Goal: Book appointment/travel/reservation

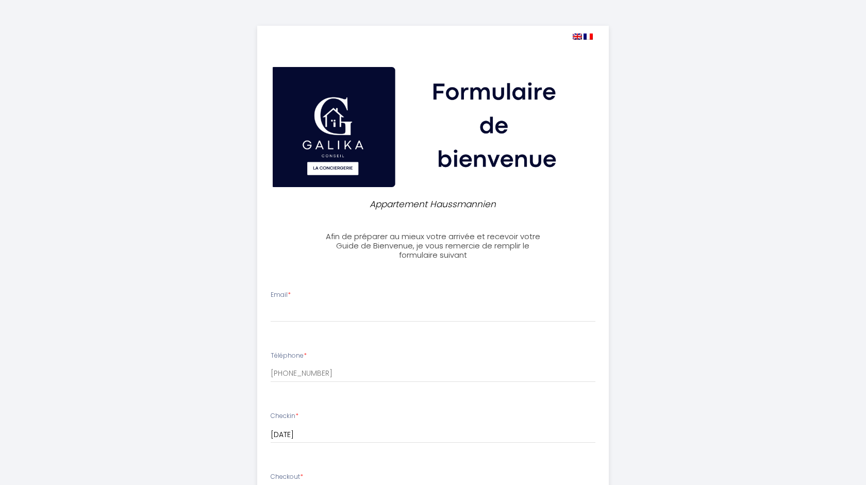
select select
click at [324, 318] on input "Email *" at bounding box center [433, 312] width 325 height 19
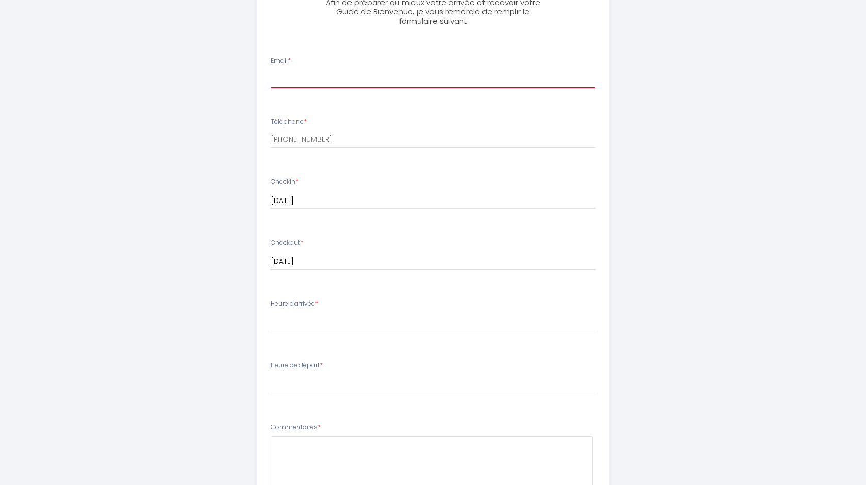
scroll to position [235, 0]
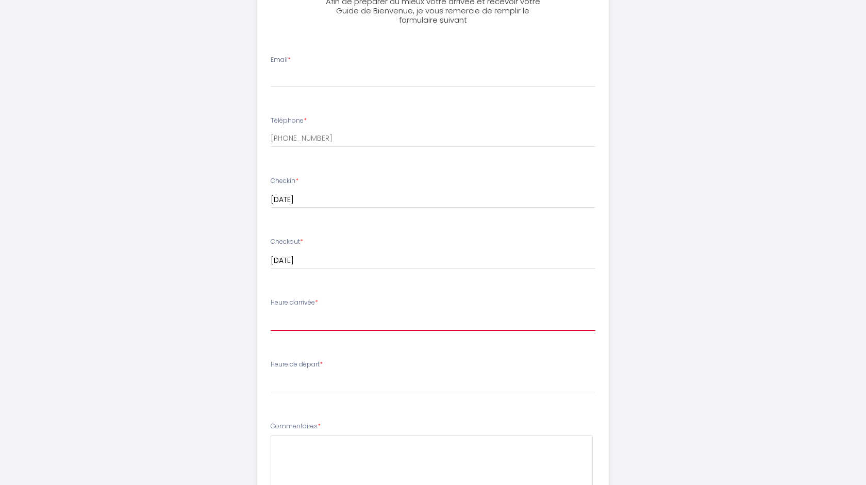
click at [271, 311] on select "14:00 14:30 15:00 15:30 16:00 16:30 17:00 17:30 18:00 18:30 19:00 19:30 20:00 2…" at bounding box center [433, 321] width 325 height 20
select select "20:00"
click option "20:00" at bounding box center [0, 0] width 0 height 0
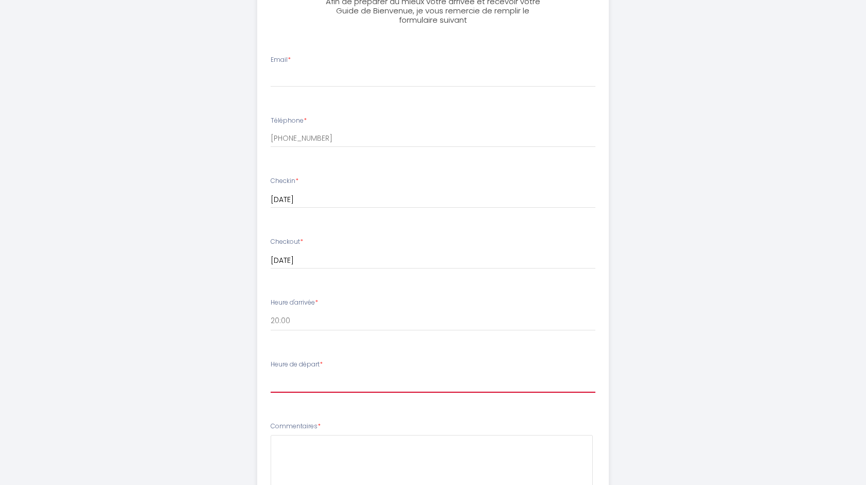
click at [271, 373] on select "00:00 00:30 01:00 01:30 02:00 02:30 03:00 03:30 04:00 04:30 05:00 05:30 06:00 0…" at bounding box center [433, 383] width 325 height 20
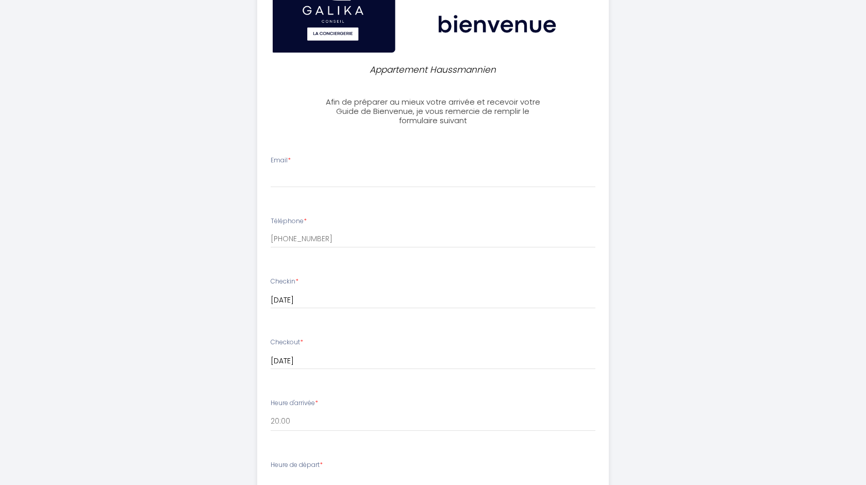
scroll to position [131, 0]
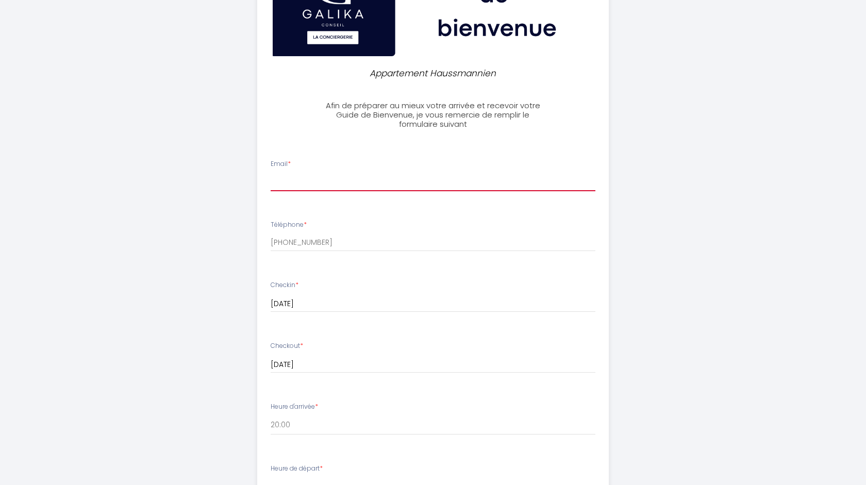
click at [301, 186] on input "Email *" at bounding box center [433, 182] width 325 height 19
type input "[EMAIL_ADDRESS][DOMAIN_NAME]"
click at [656, 175] on div "Appartement Haussmannien Afin de préparer au mieux votre arrivée et recevoir vo…" at bounding box center [433, 331] width 528 height 924
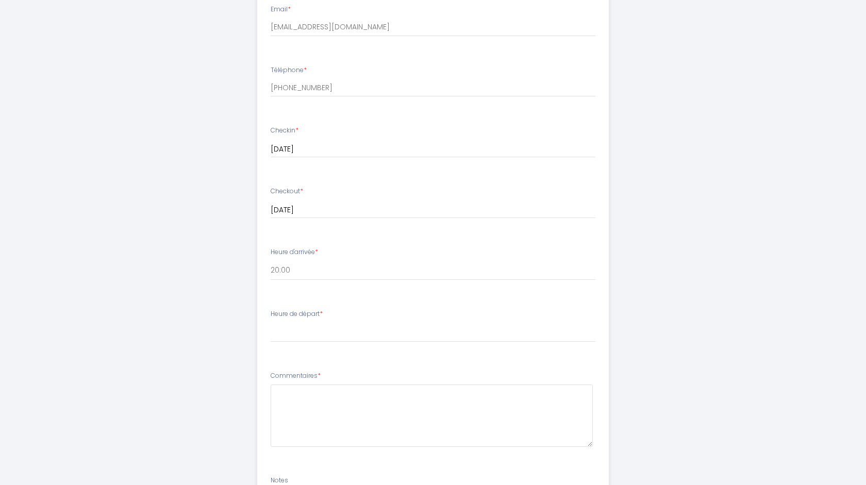
scroll to position [286, 0]
click at [271, 322] on select "00:00 00:30 01:00 01:30 02:00 02:30 03:00 03:30 04:00 04:30 05:00 05:30 06:00 0…" at bounding box center [433, 332] width 325 height 20
select select "12:00"
click option "12:00" at bounding box center [0, 0] width 0 height 0
click at [356, 409] on textarea at bounding box center [432, 414] width 323 height 62
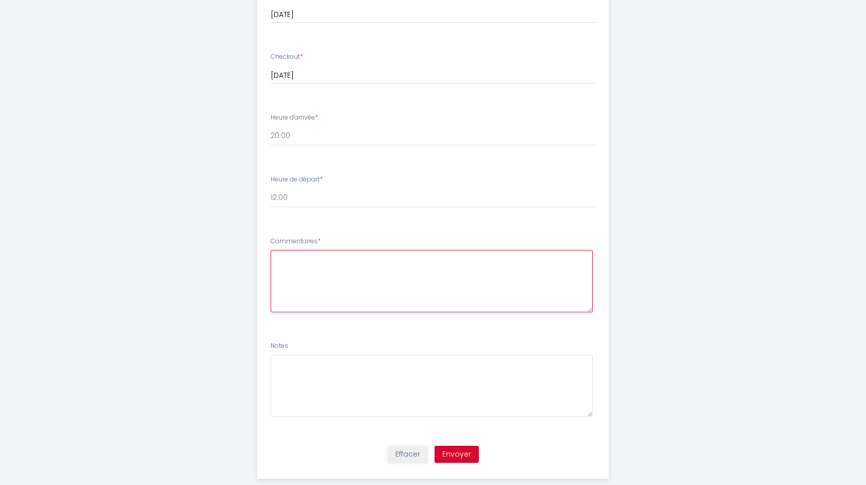
scroll to position [440, 0]
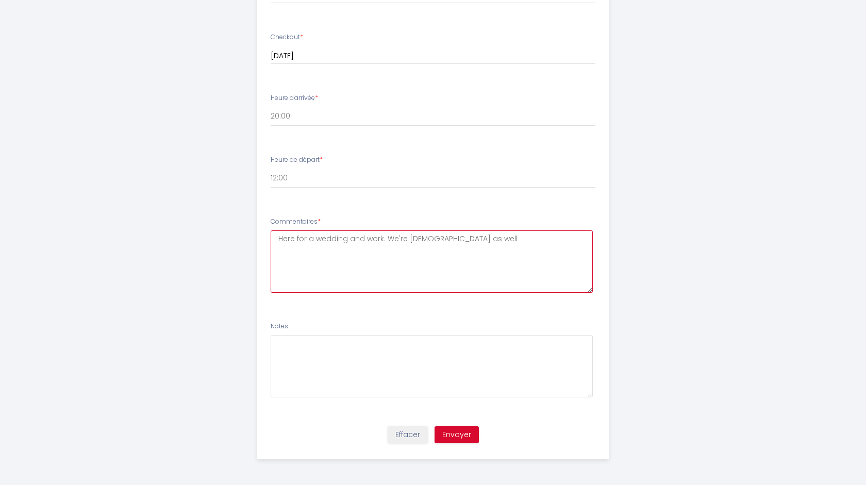
drag, startPoint x: 465, startPoint y: 240, endPoint x: 386, endPoint y: 241, distance: 78.9
click at [386, 241] on textarea "Here for a wedding and work. We're [DEMOGRAPHIC_DATA] as well" at bounding box center [432, 261] width 323 height 62
click at [527, 256] on textarea "Here for a wedding and work." at bounding box center [432, 261] width 323 height 62
click at [531, 254] on textarea "Here for a wedding and work." at bounding box center [432, 261] width 323 height 62
type textarea "Here for a wedding and work."
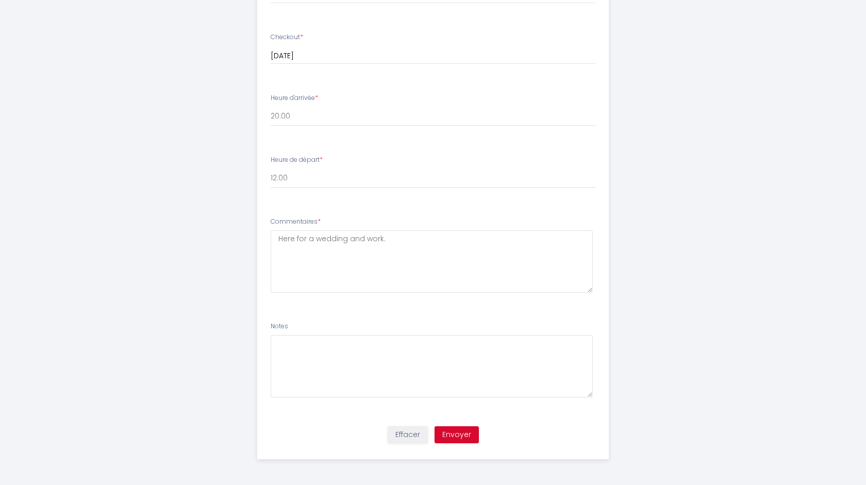
click at [698, 285] on div "Appartement Haussmannien Afin de préparer au mieux votre arrivée et recevoir vo…" at bounding box center [433, 22] width 866 height 924
click at [455, 438] on button "Envoyer" at bounding box center [456, 435] width 44 height 18
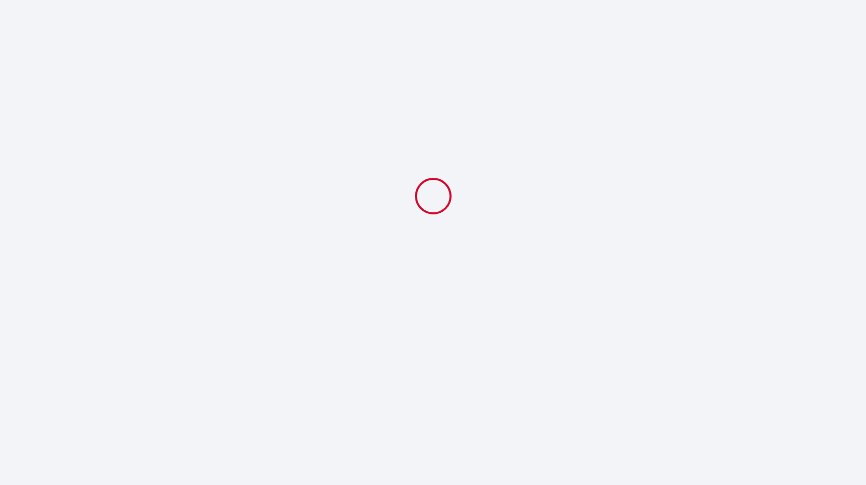
scroll to position [0, 0]
select select "20:00"
select select "12:00"
